Goal: Task Accomplishment & Management: Complete application form

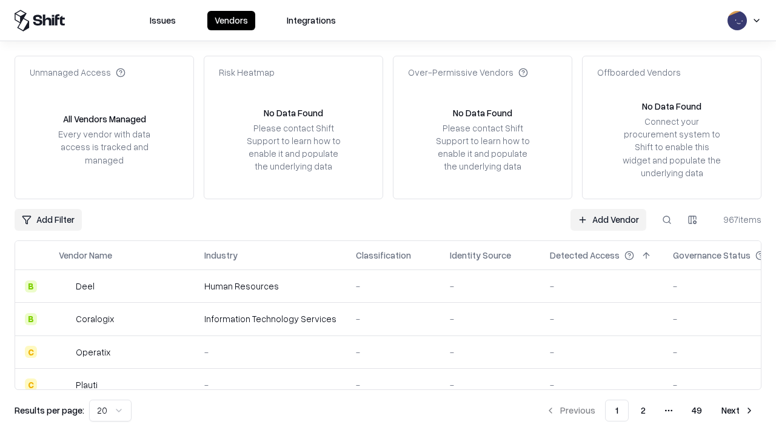
click at [608, 219] on link "Add Vendor" at bounding box center [608, 220] width 76 height 22
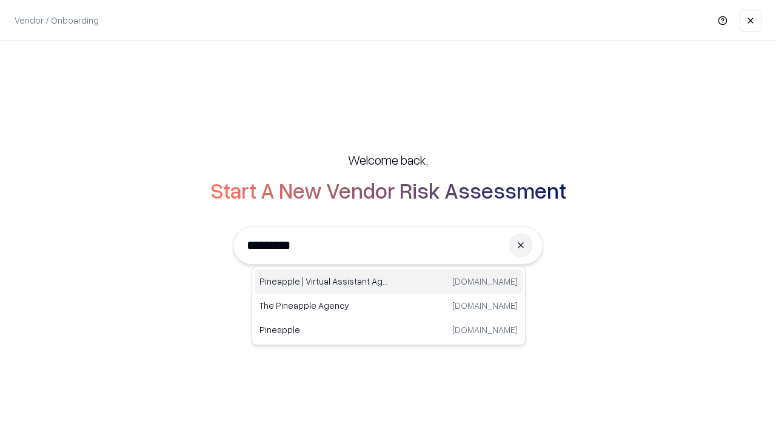
click at [389, 282] on div "Pineapple | Virtual Assistant Agency [DOMAIN_NAME]" at bounding box center [389, 282] width 268 height 24
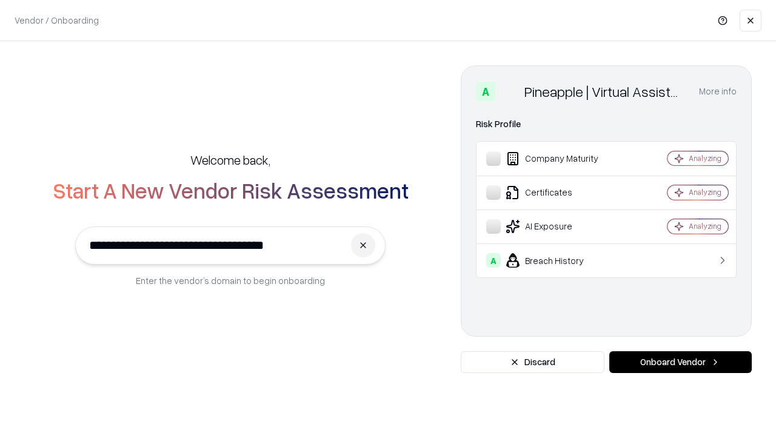
type input "**********"
click at [680, 363] on button "Onboard Vendor" at bounding box center [680, 363] width 142 height 22
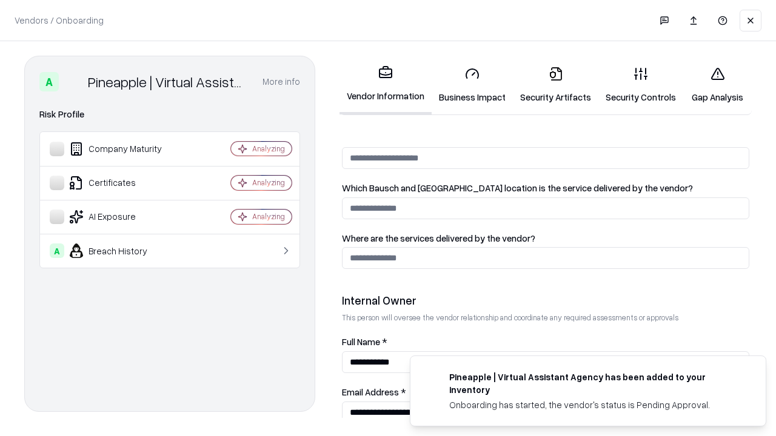
scroll to position [628, 0]
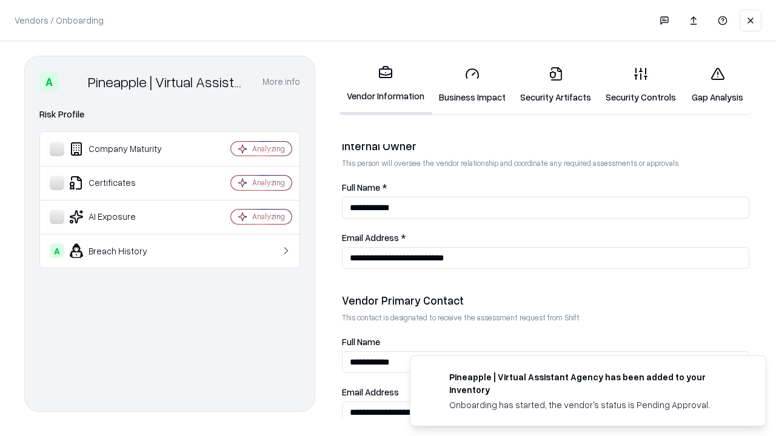
click at [555, 85] on link "Security Artifacts" at bounding box center [555, 85] width 85 height 56
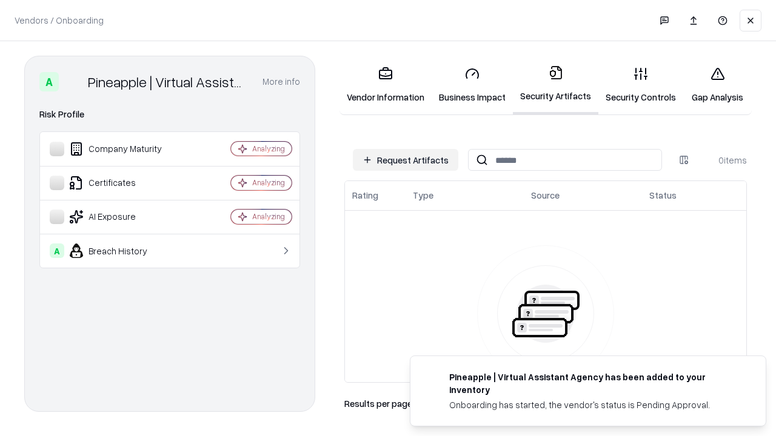
click at [406, 160] on button "Request Artifacts" at bounding box center [405, 160] width 105 height 22
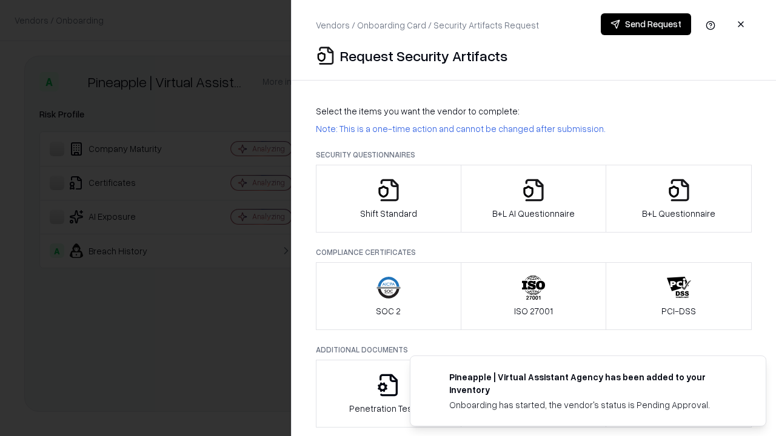
click at [678, 199] on icon "button" at bounding box center [679, 190] width 24 height 24
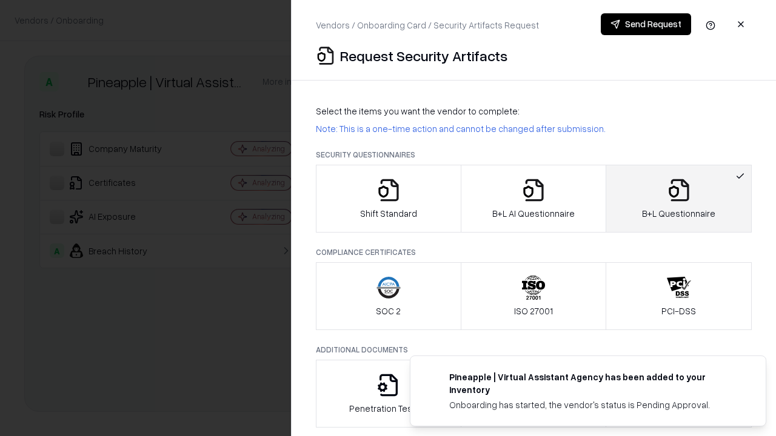
click at [533, 199] on icon "button" at bounding box center [533, 190] width 24 height 24
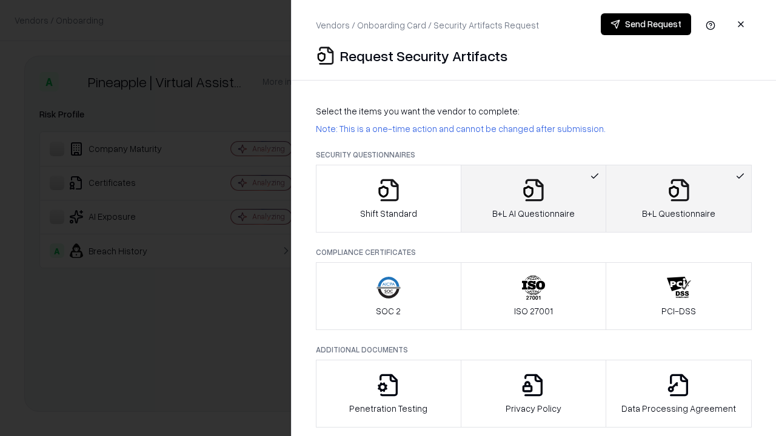
click at [646, 24] on button "Send Request" at bounding box center [646, 24] width 90 height 22
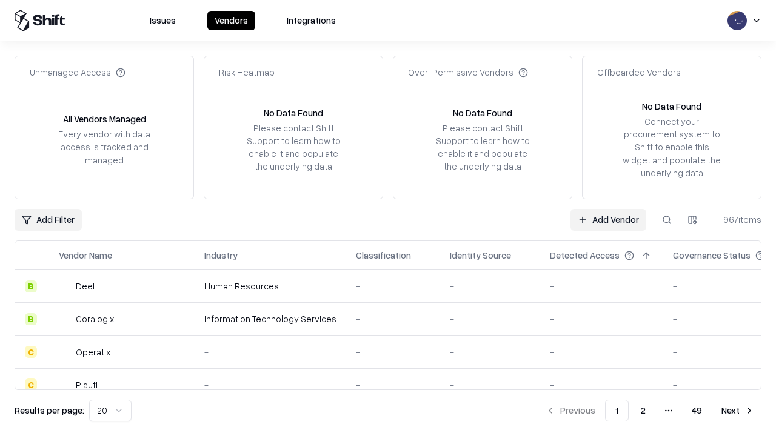
click at [667, 219] on button at bounding box center [667, 220] width 22 height 22
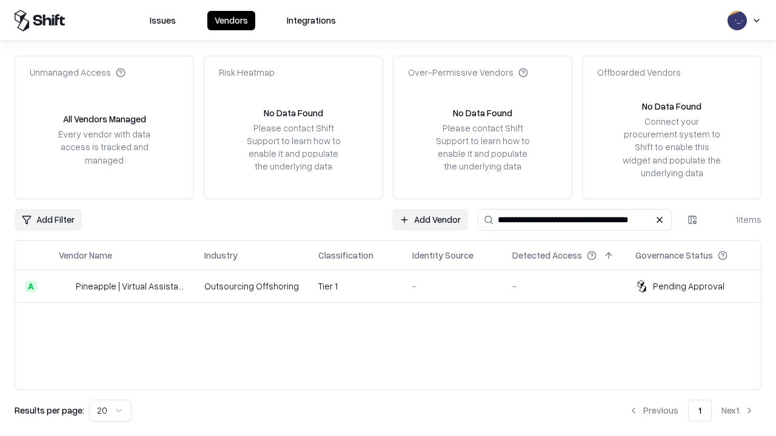
type input "**********"
click at [395, 286] on td "Tier 1" at bounding box center [356, 286] width 94 height 33
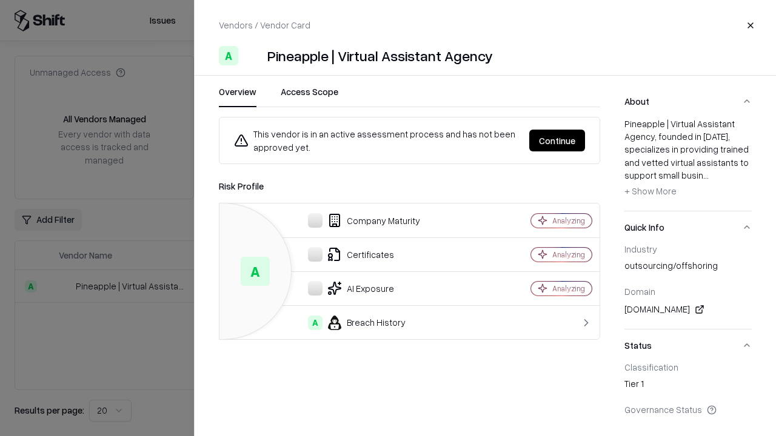
click at [557, 141] on button "Continue" at bounding box center [557, 141] width 56 height 22
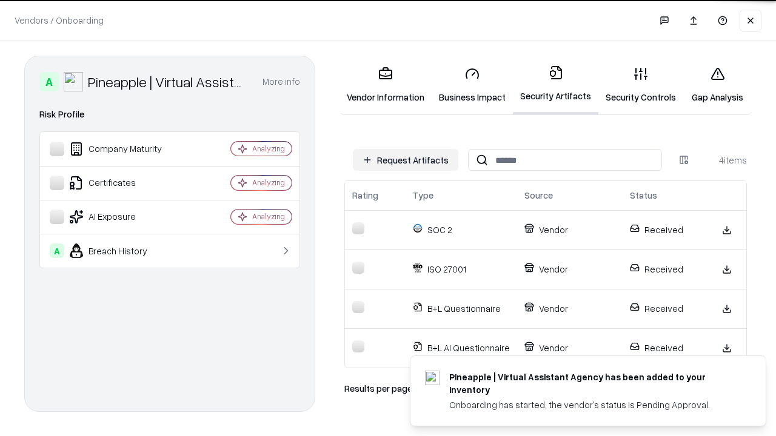
click at [717, 85] on link "Gap Analysis" at bounding box center [717, 85] width 69 height 56
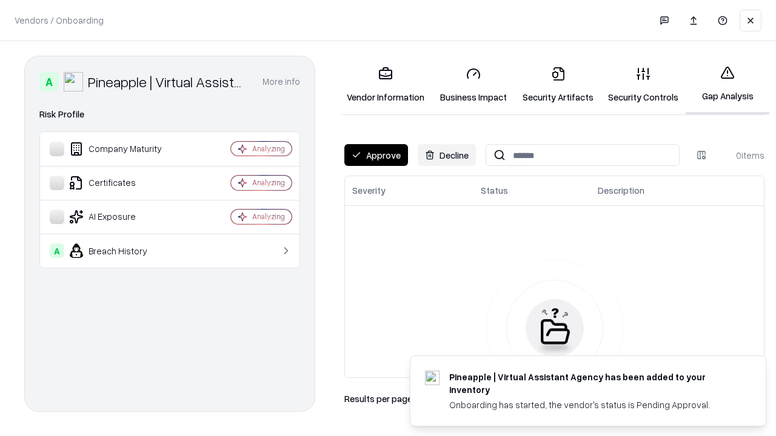
click at [376, 155] on button "Approve" at bounding box center [376, 155] width 64 height 22
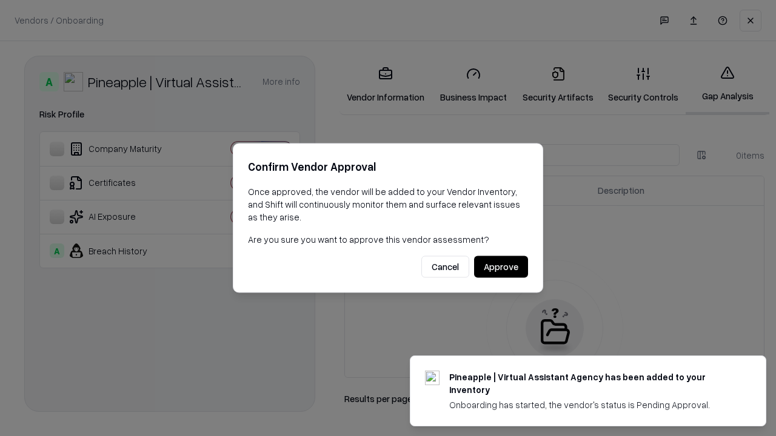
click at [501, 267] on button "Approve" at bounding box center [501, 267] width 54 height 22
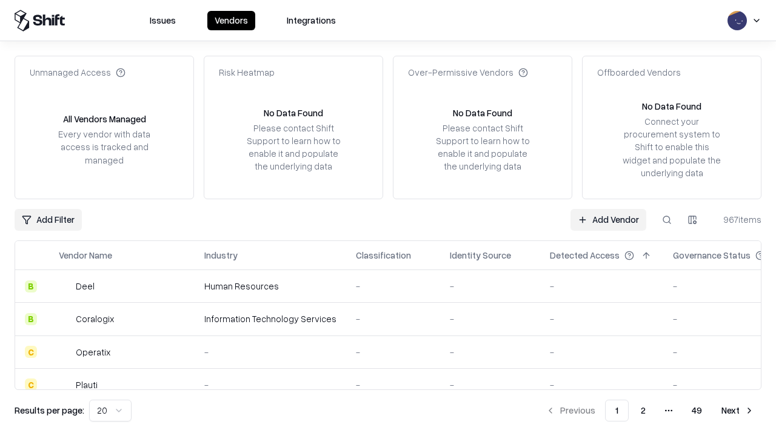
type input "**********"
click at [608, 219] on link "Add Vendor" at bounding box center [608, 220] width 76 height 22
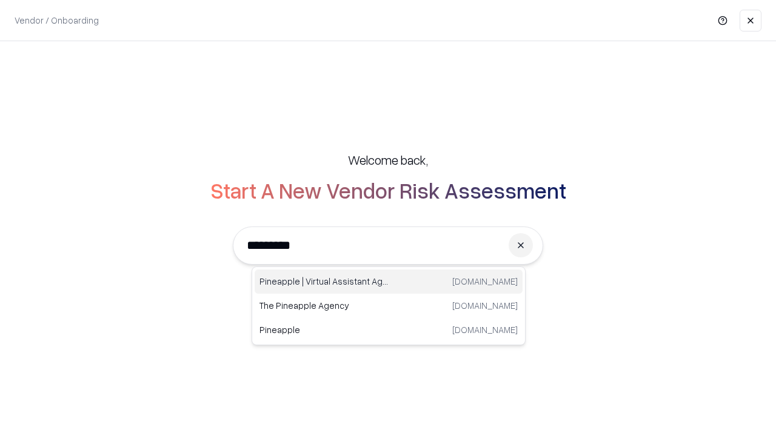
click at [389, 282] on div "Pineapple | Virtual Assistant Agency [DOMAIN_NAME]" at bounding box center [389, 282] width 268 height 24
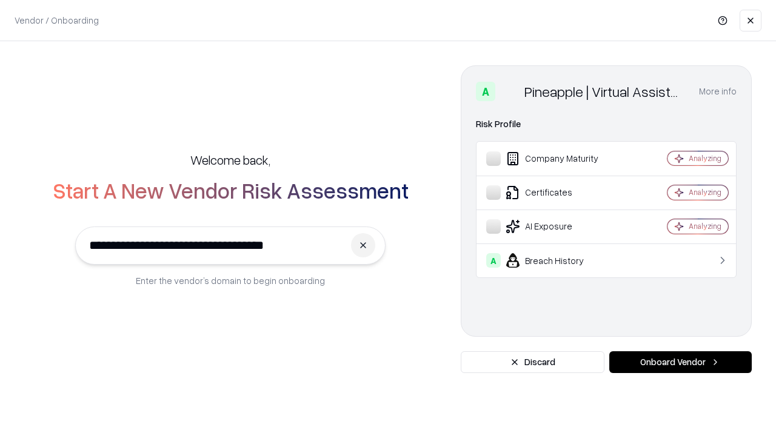
type input "**********"
click at [680, 363] on button "Onboard Vendor" at bounding box center [680, 363] width 142 height 22
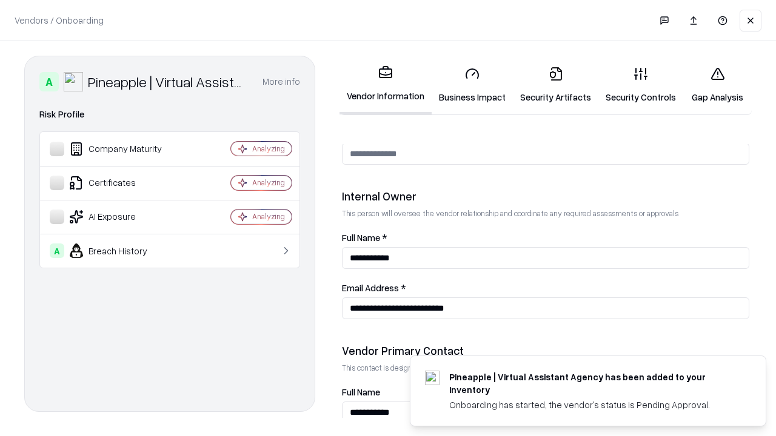
scroll to position [628, 0]
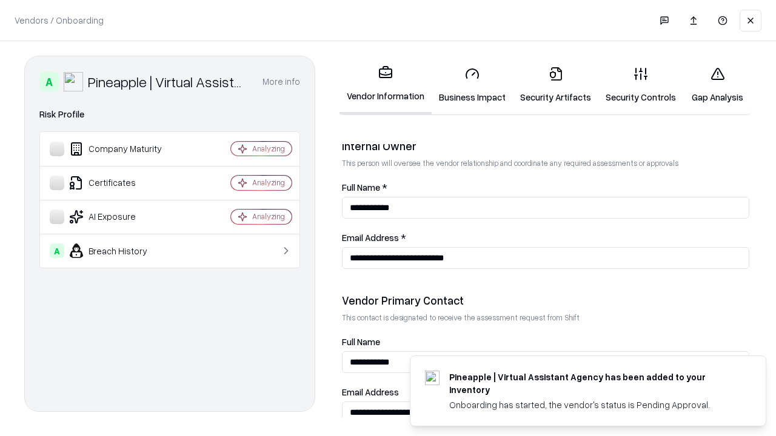
click at [717, 85] on link "Gap Analysis" at bounding box center [717, 85] width 69 height 56
